Goal: Find specific fact: Find specific fact

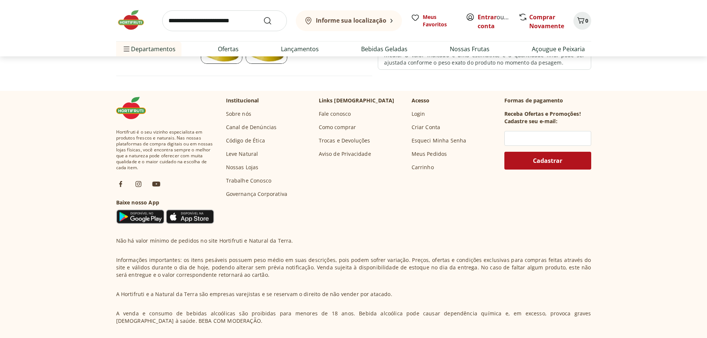
scroll to position [332, 0]
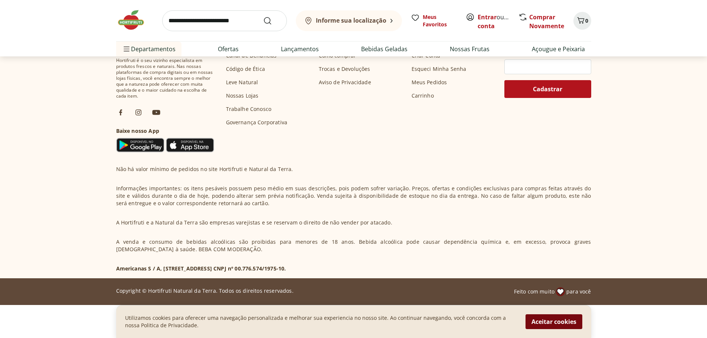
click at [538, 320] on button "Aceitar cookies" at bounding box center [554, 321] width 57 height 15
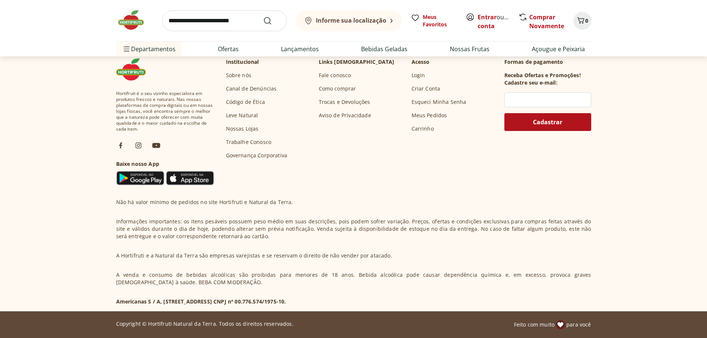
scroll to position [299, 0]
drag, startPoint x: 309, startPoint y: 302, endPoint x: 357, endPoint y: 299, distance: 48.7
click at [286, 299] on p "Americanas S / A, [STREET_ADDRESS] CNPJ nº 00.776.574/1975-10." at bounding box center [201, 301] width 170 height 7
copy p "00.776.574/1975-10"
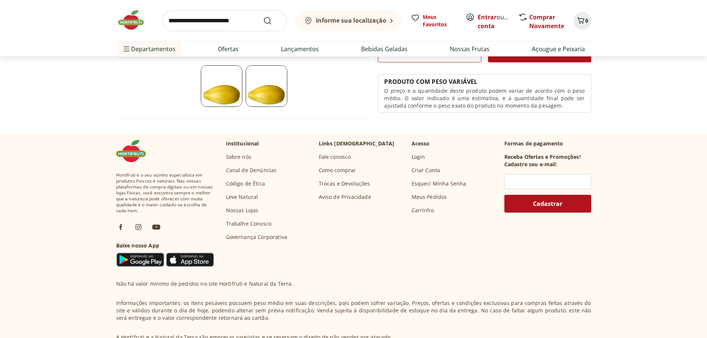
scroll to position [299, 0]
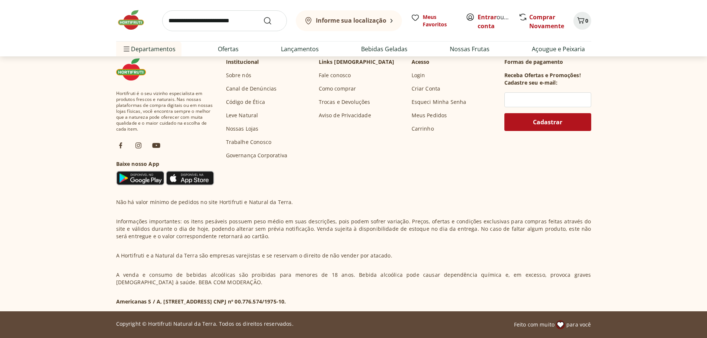
drag, startPoint x: 309, startPoint y: 302, endPoint x: 357, endPoint y: 302, distance: 47.9
click at [286, 302] on p "Americanas S / A, [STREET_ADDRESS] CNPJ nº 00.776.574/1975-10." at bounding box center [201, 301] width 170 height 7
copy p "00.776.574/1975-10"
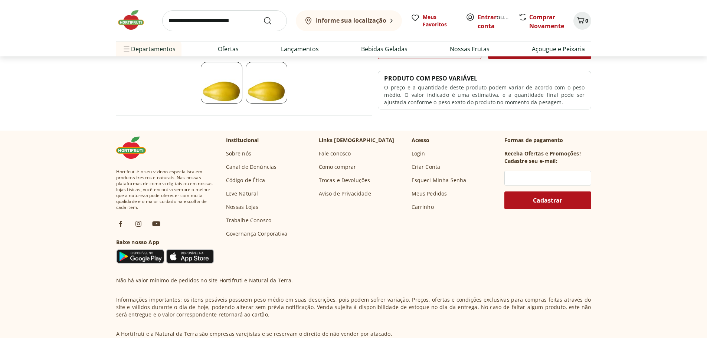
scroll to position [150, 0]
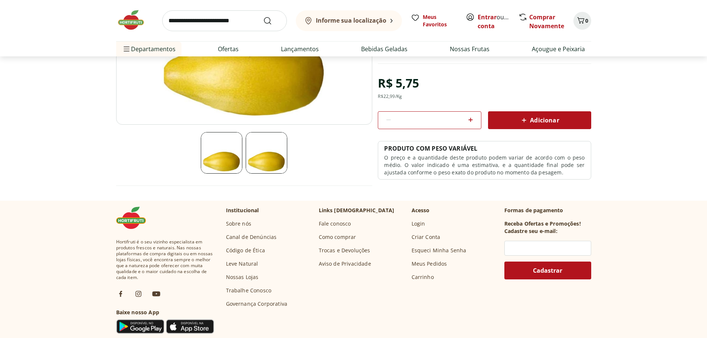
click at [682, 244] on footer "Hortifruti é o seu vizinho especialista em produtos frescos e naturais. Nas nos…" at bounding box center [353, 344] width 707 height 286
